Goal: Find specific page/section: Find specific page/section

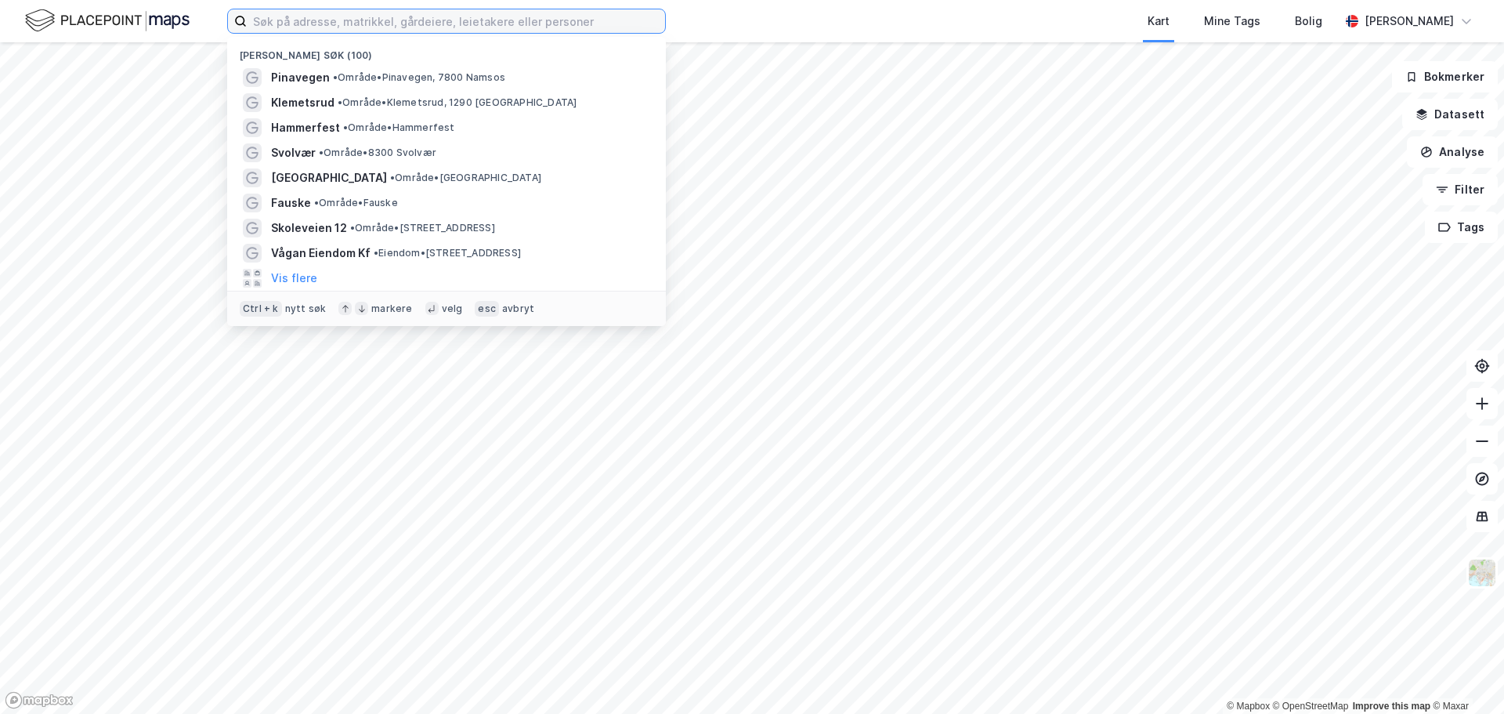
click at [472, 23] on input at bounding box center [456, 20] width 418 height 23
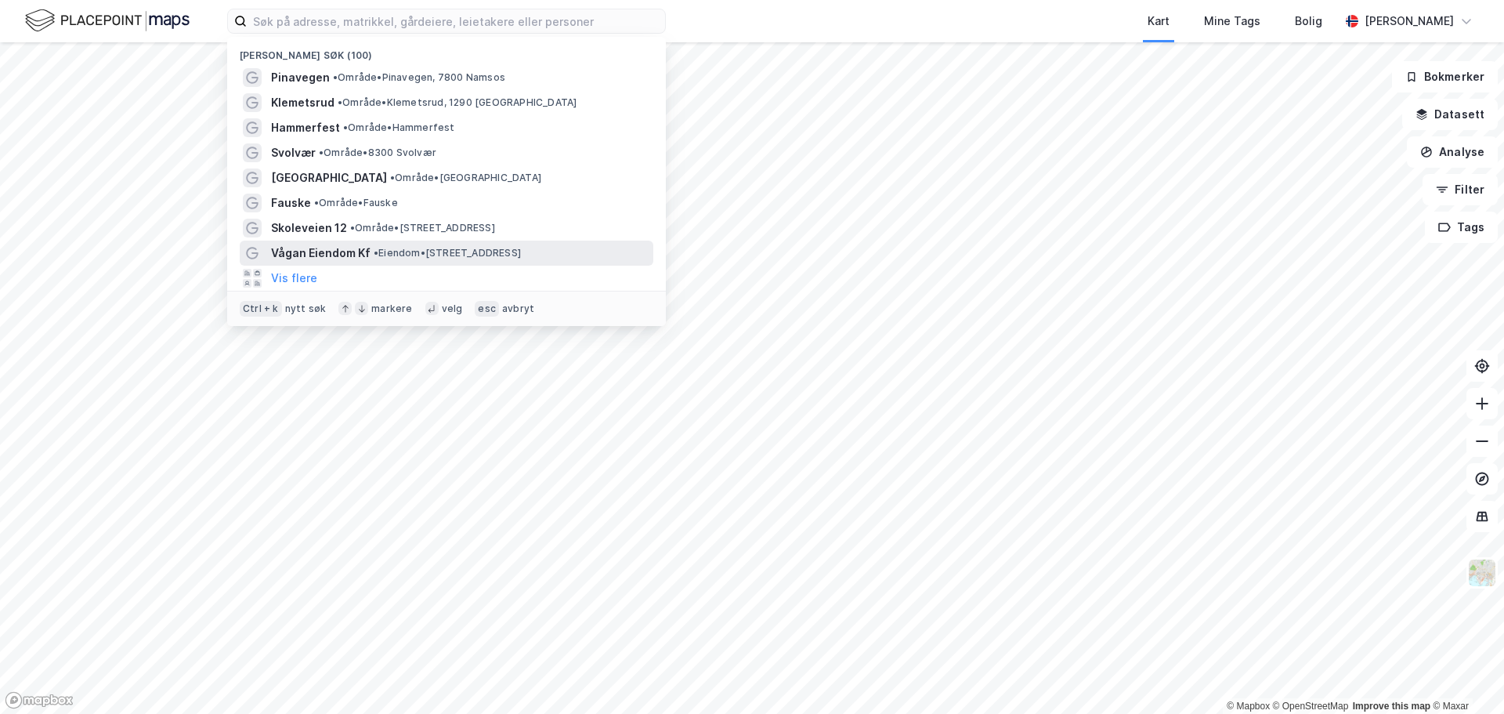
click at [342, 248] on span "Vågan Eiendom Kf" at bounding box center [320, 253] width 99 height 19
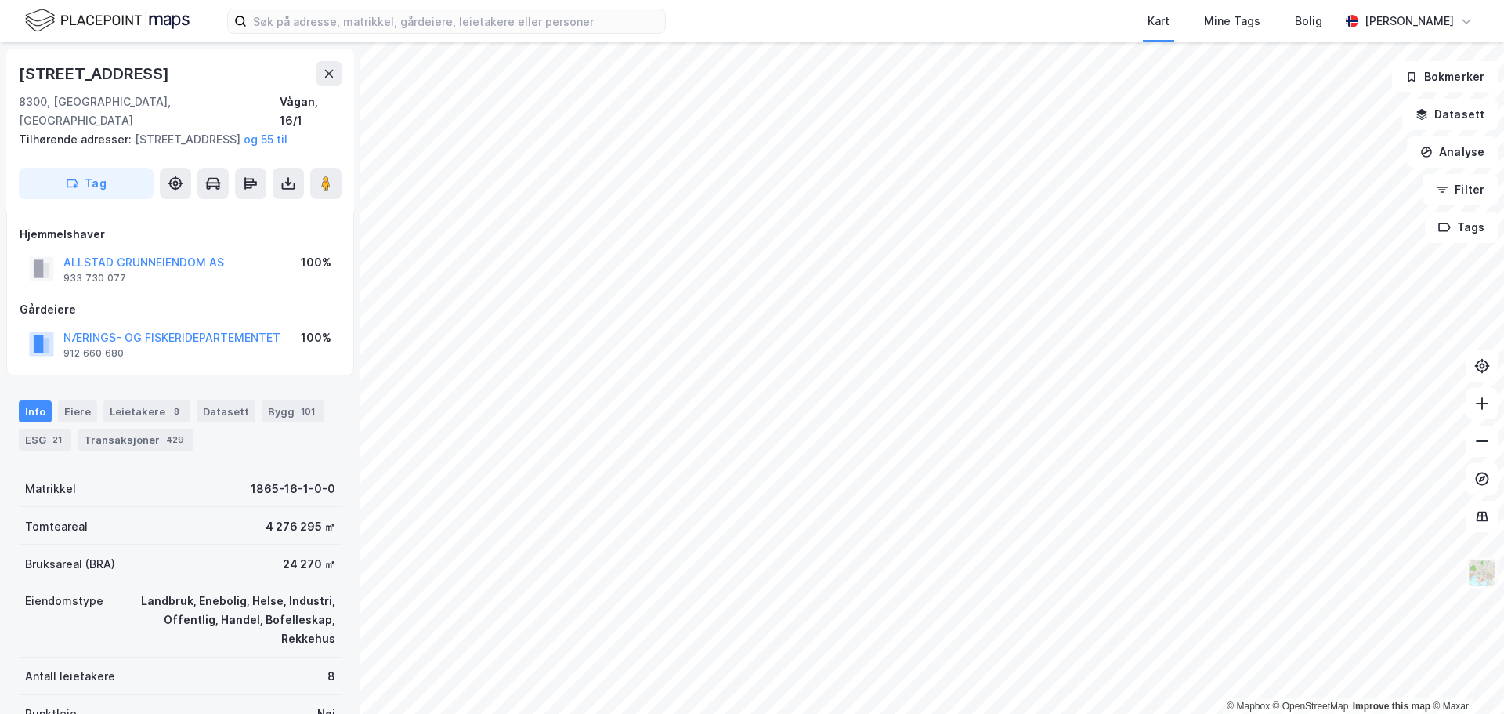
click at [1480, 569] on img at bounding box center [1482, 573] width 30 height 30
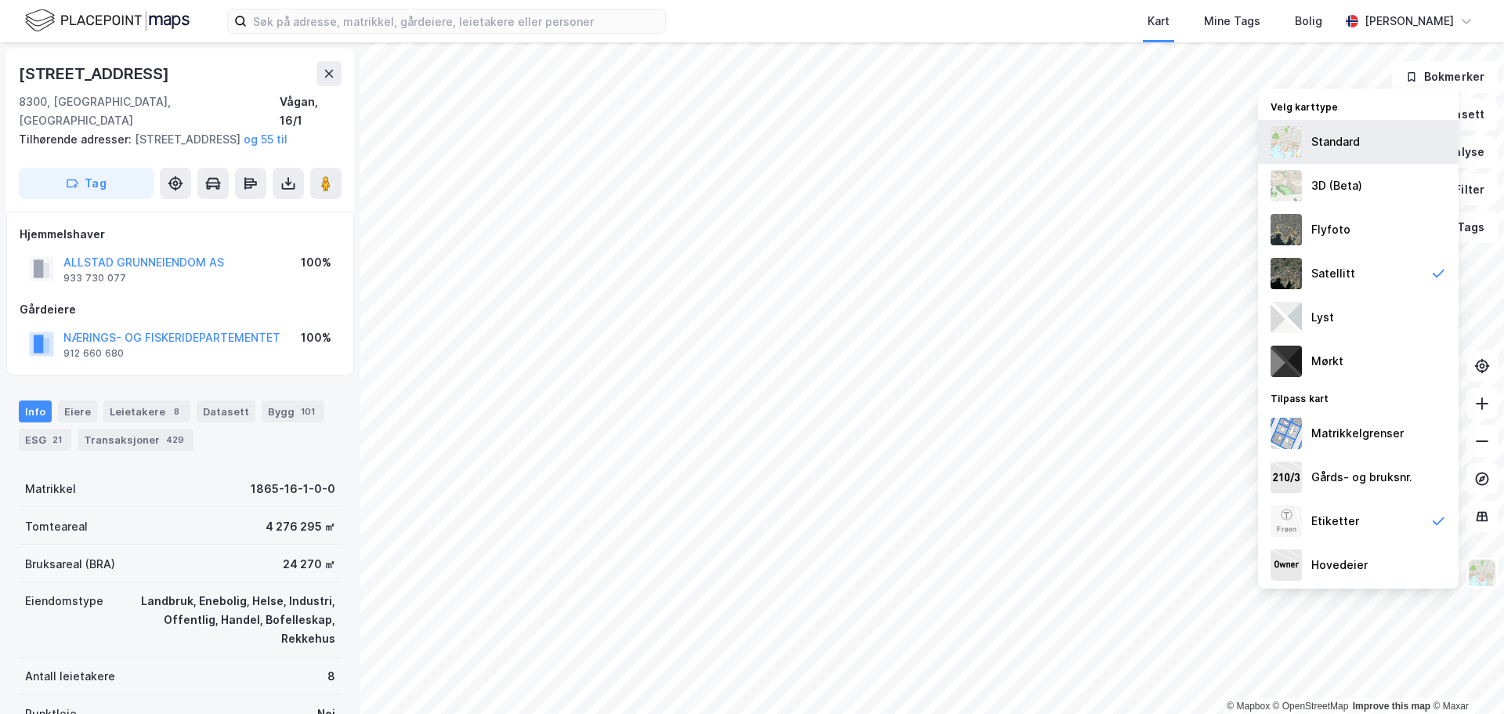
click at [1337, 139] on div "Standard" at bounding box center [1335, 141] width 49 height 19
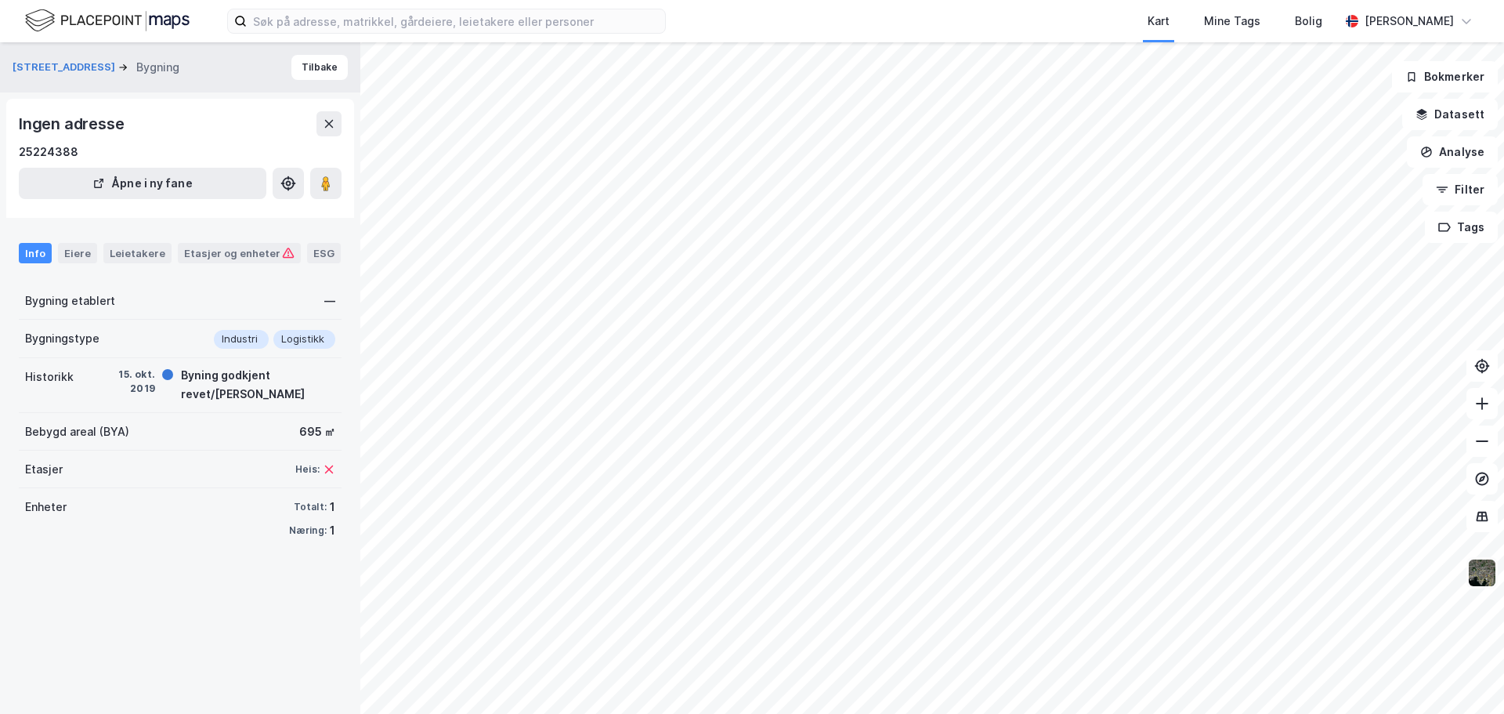
click at [1480, 582] on img at bounding box center [1482, 573] width 30 height 30
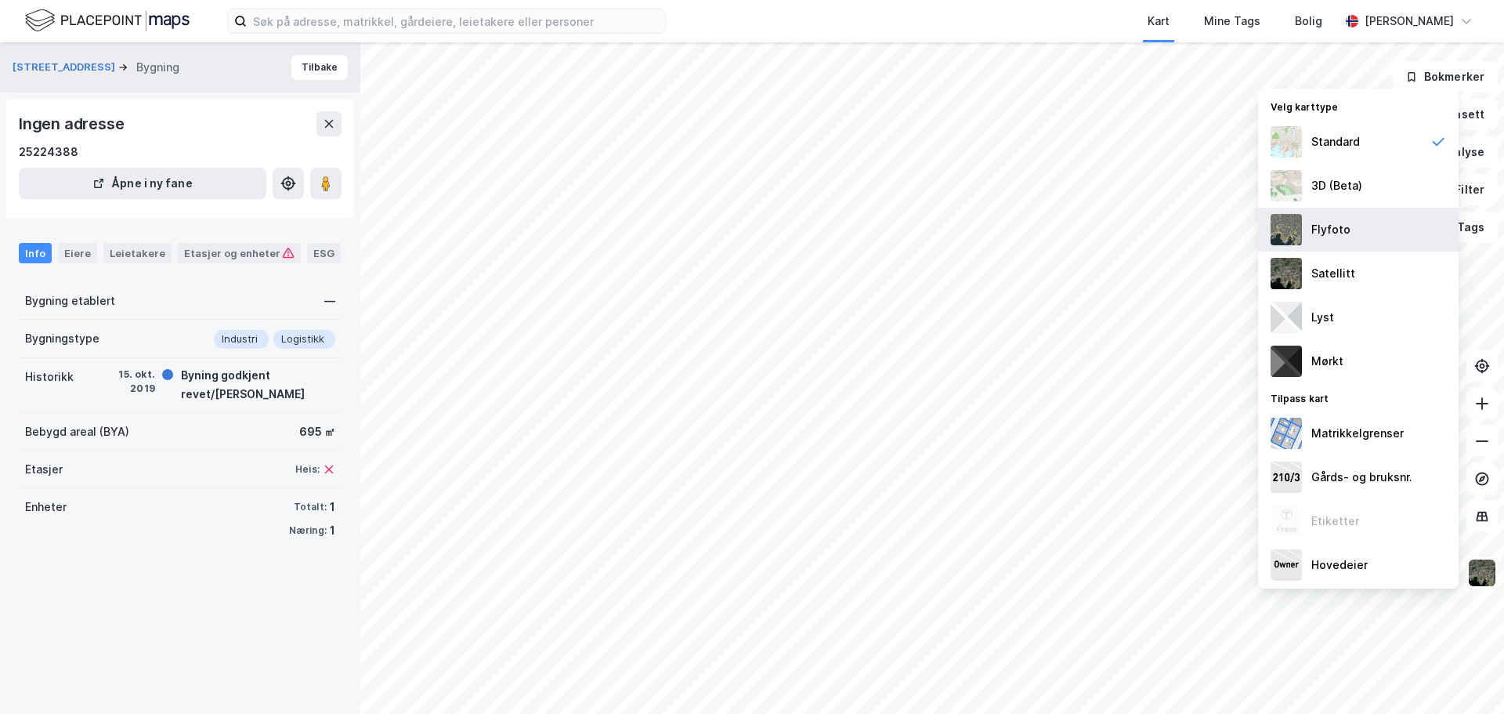
click at [1284, 223] on img at bounding box center [1285, 229] width 31 height 31
